Goal: Find specific page/section: Find specific page/section

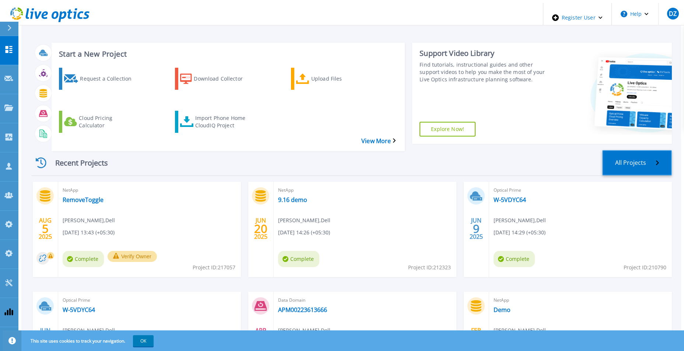
click at [651, 150] on link "All Projects" at bounding box center [637, 162] width 70 height 25
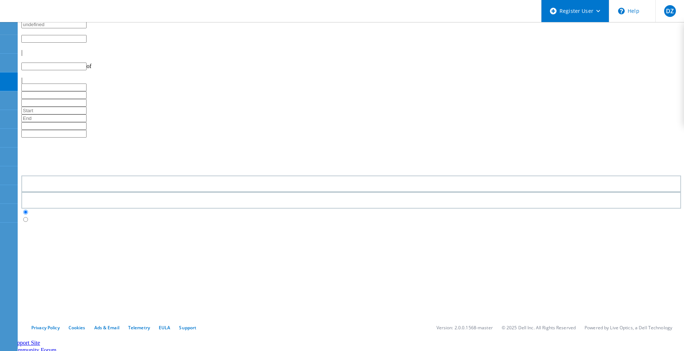
type input "1"
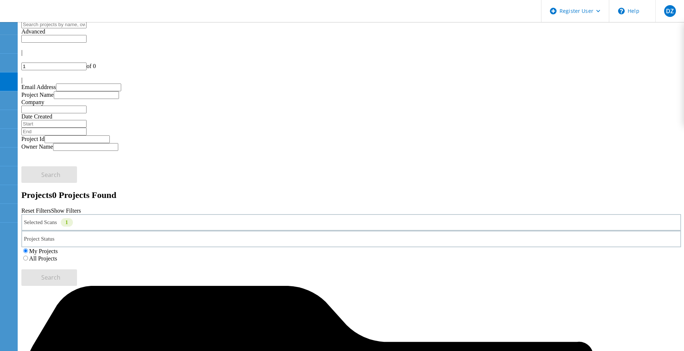
click at [73, 224] on icon at bounding box center [73, 224] width 0 height 0
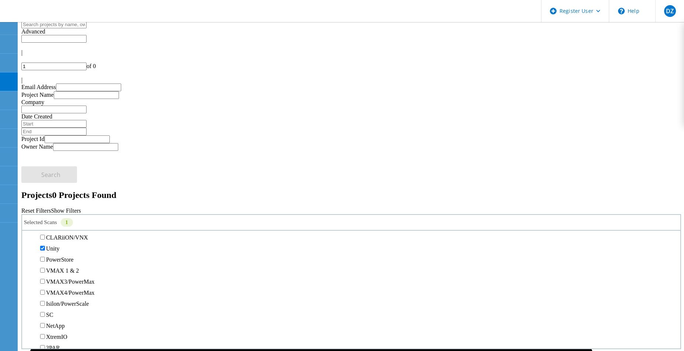
scroll to position [147, 0]
click at [57, 256] on label "All Projects" at bounding box center [43, 259] width 28 height 6
click at [28, 256] on input "All Projects" at bounding box center [25, 258] width 5 height 5
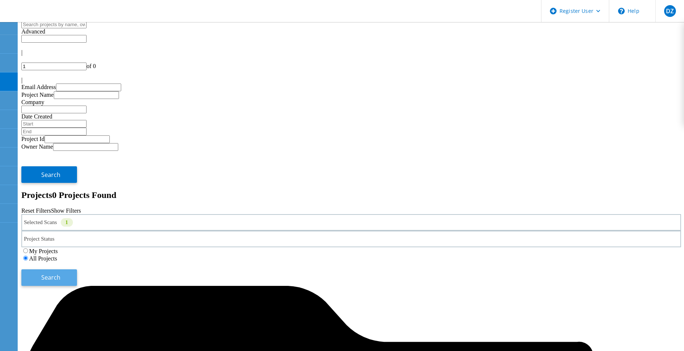
click at [77, 269] on button "Search" at bounding box center [49, 277] width 56 height 17
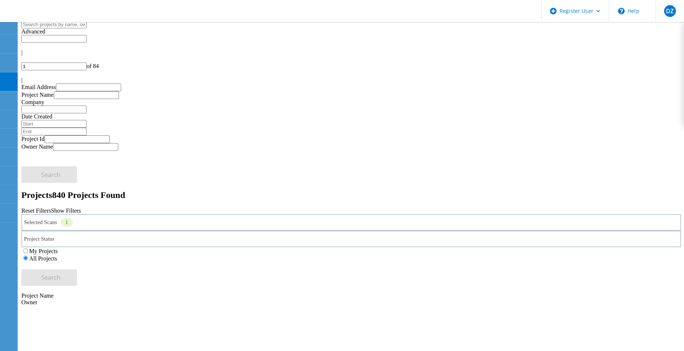
click at [87, 28] on input "text" at bounding box center [53, 25] width 65 height 8
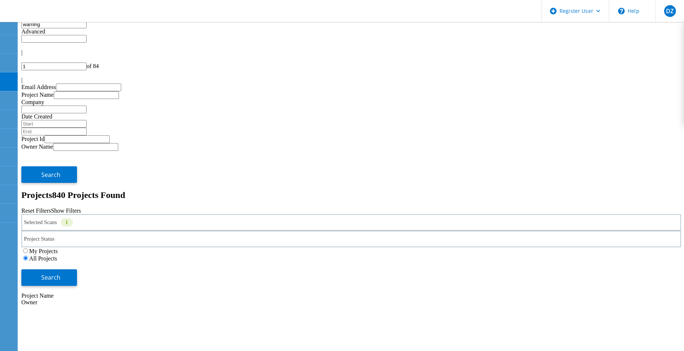
type input "warning"
